Goal: Navigation & Orientation: Find specific page/section

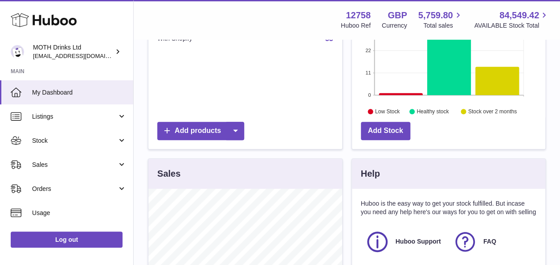
scroll to position [133, 0]
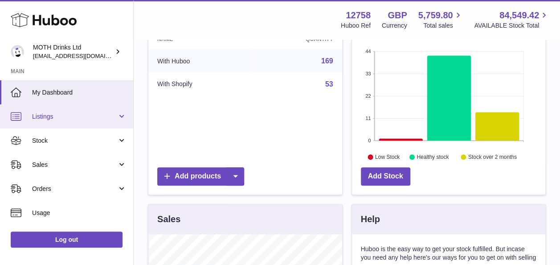
click at [74, 124] on link "Listings" at bounding box center [66, 116] width 133 height 24
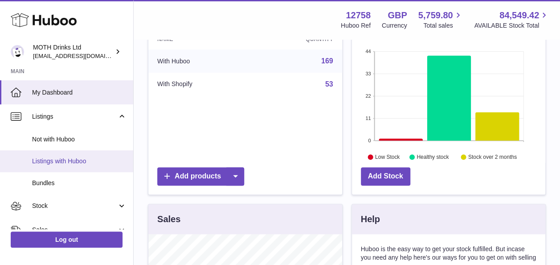
click at [76, 154] on link "Listings with Huboo" at bounding box center [66, 161] width 133 height 22
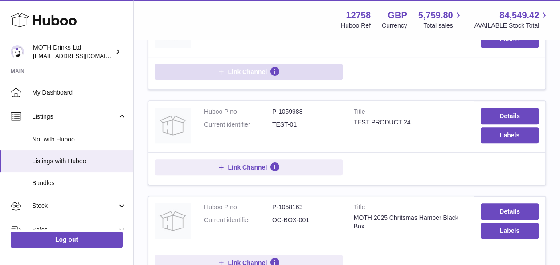
scroll to position [172, 0]
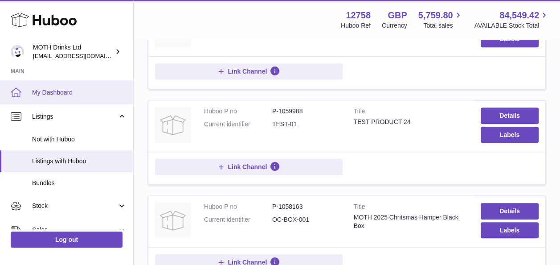
click at [54, 98] on link "My Dashboard" at bounding box center [66, 92] width 133 height 24
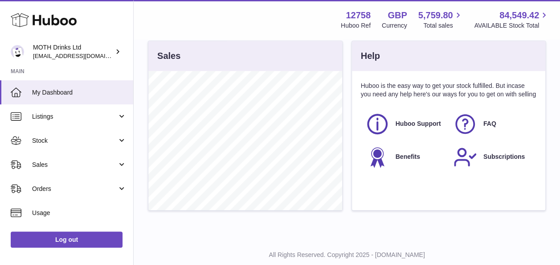
scroll to position [294, 0]
